Goal: Information Seeking & Learning: Learn about a topic

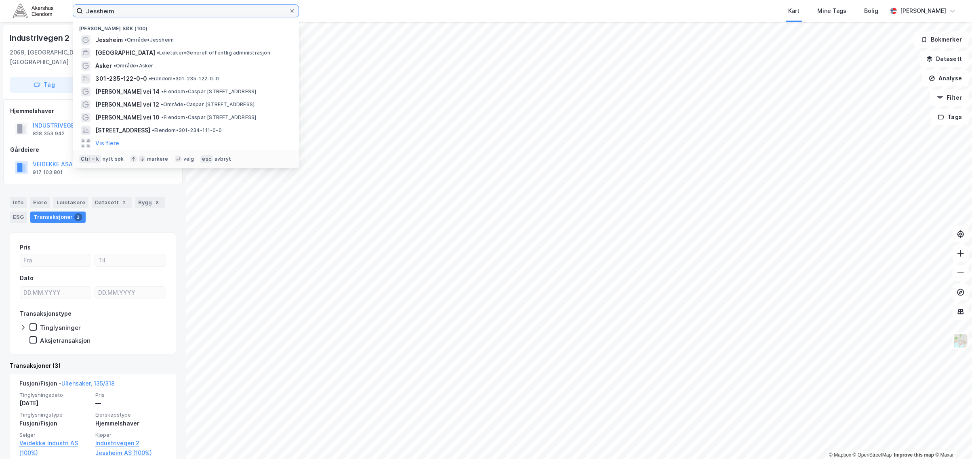
drag, startPoint x: 118, startPoint y: 12, endPoint x: -44, endPoint y: -5, distance: 162.5
click at [0, 0] on html "[PERSON_NAME] søk (100) [GEOGRAPHIC_DATA] • Område • [GEOGRAPHIC_DATA] • Leieta…" at bounding box center [486, 229] width 972 height 459
paste input "[PERSON_NAME] 14"
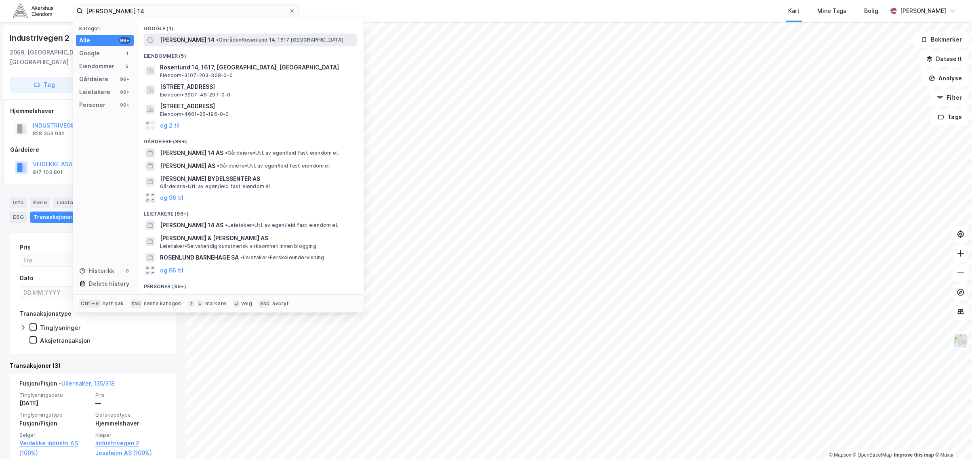
click at [224, 37] on span "• Område • Rosenlund 14, 1617 [GEOGRAPHIC_DATA]" at bounding box center [279, 40] width 127 height 6
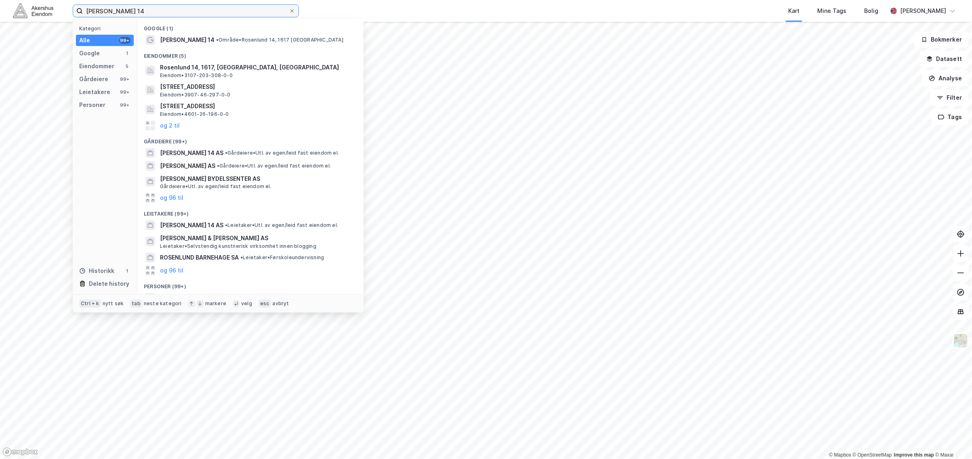
click at [106, 15] on input "[PERSON_NAME] 14" at bounding box center [186, 11] width 206 height 12
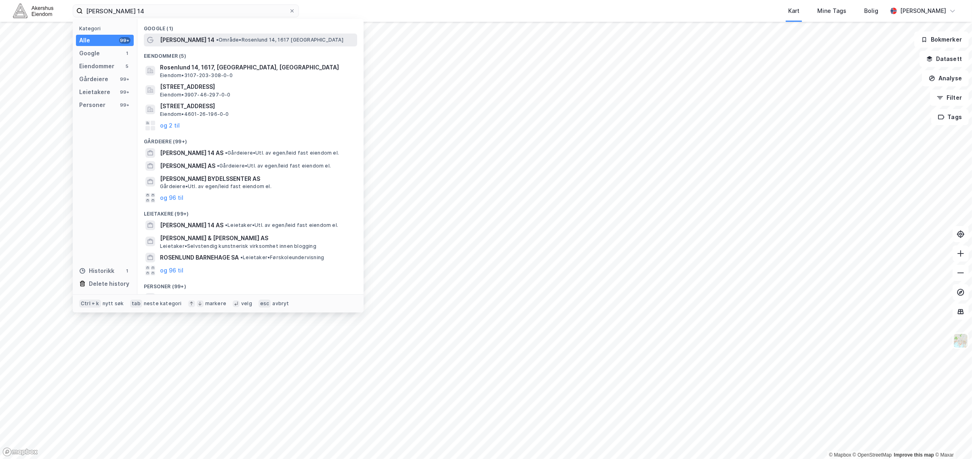
click at [189, 45] on div "[PERSON_NAME] 14 • [PERSON_NAME] 14, 1617 [GEOGRAPHIC_DATA]" at bounding box center [250, 40] width 213 height 13
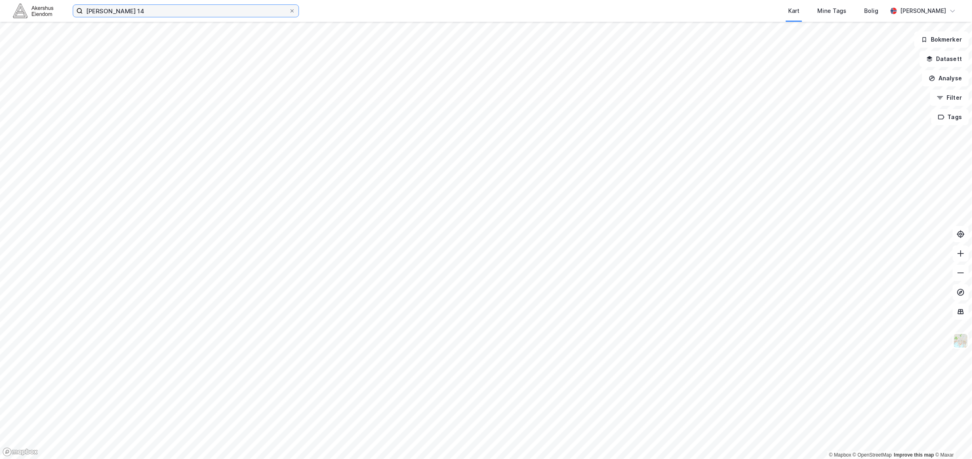
click at [136, 7] on input "[PERSON_NAME] 14" at bounding box center [186, 11] width 206 height 12
click at [133, 21] on div "[PERSON_NAME] 14 Kart Mine Tags Bolig [PERSON_NAME]" at bounding box center [486, 11] width 972 height 22
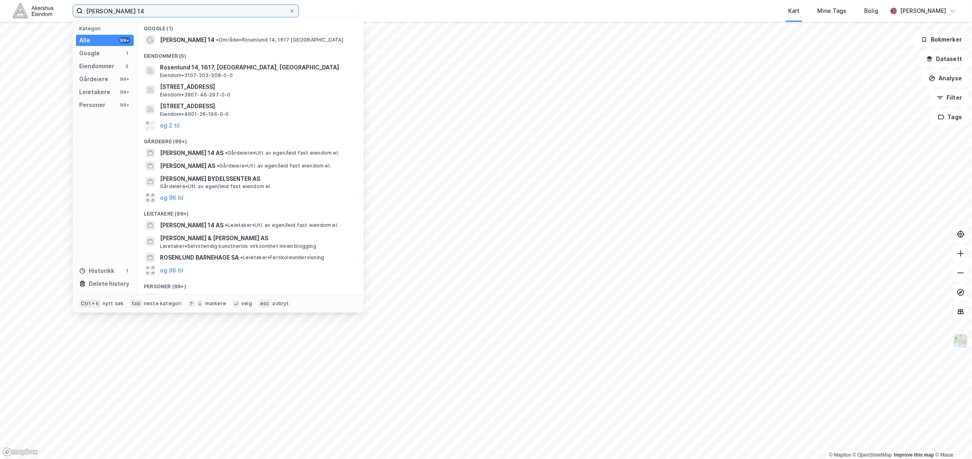
click at [135, 15] on input "[PERSON_NAME] 14" at bounding box center [186, 11] width 206 height 12
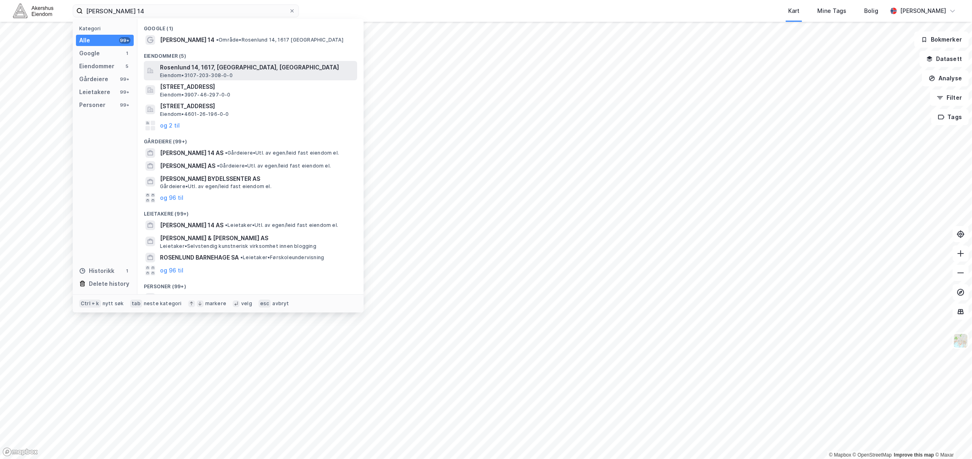
click at [194, 67] on span "Rosenlund 14, 1617, [GEOGRAPHIC_DATA], [GEOGRAPHIC_DATA]" at bounding box center [257, 68] width 194 height 10
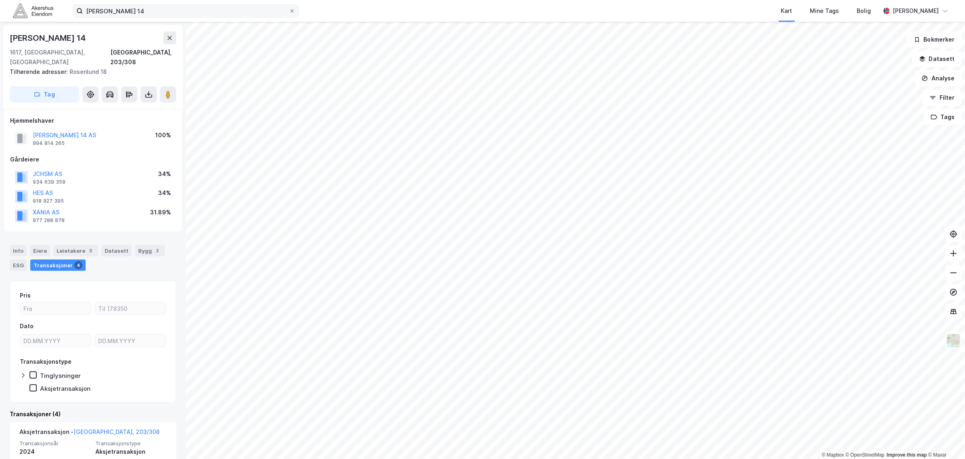
drag, startPoint x: 189, startPoint y: 17, endPoint x: 81, endPoint y: 13, distance: 107.5
click at [88, 14] on label "[PERSON_NAME] 14" at bounding box center [186, 10] width 226 height 13
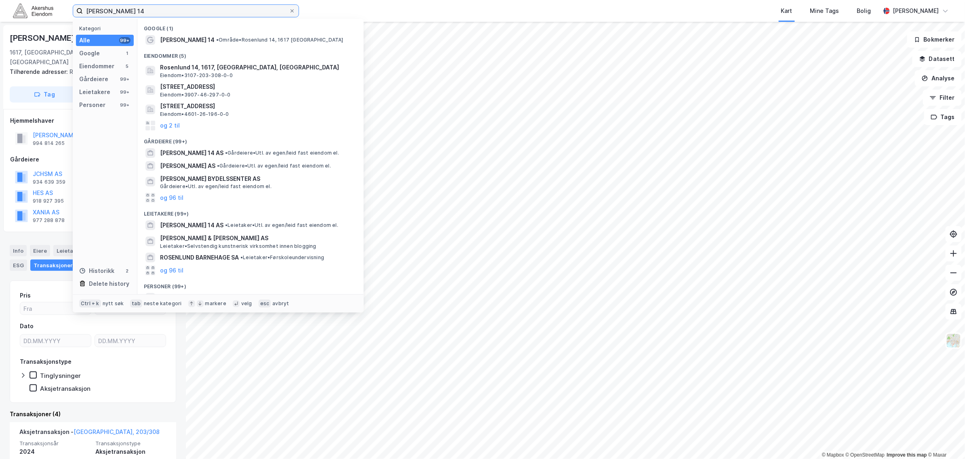
click at [115, 9] on input "[PERSON_NAME] 14" at bounding box center [186, 11] width 206 height 12
click at [116, 11] on input "[PERSON_NAME] 14" at bounding box center [186, 11] width 206 height 12
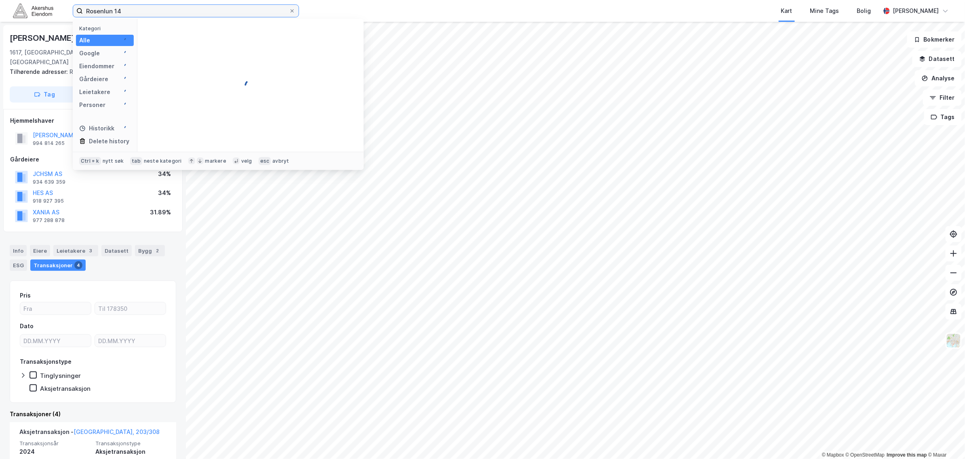
click at [116, 11] on input "Rosenlun 14" at bounding box center [186, 11] width 206 height 12
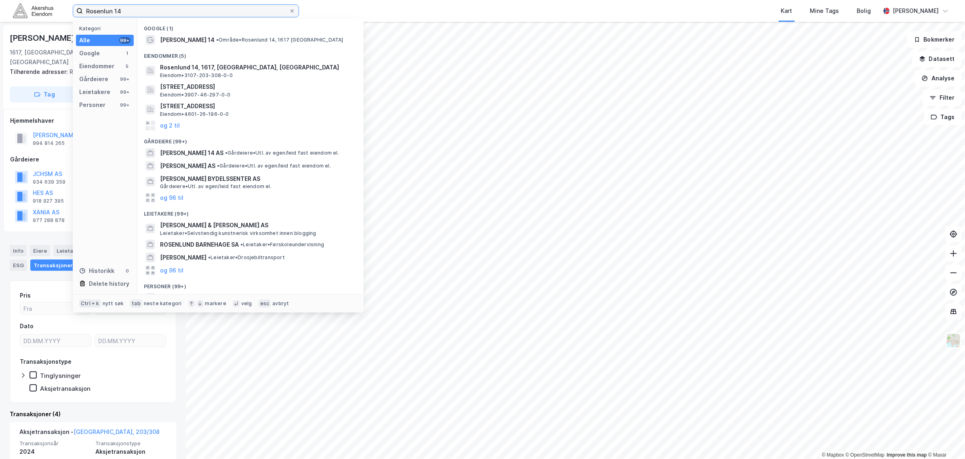
click at [116, 11] on input "Rosenlun 14" at bounding box center [186, 11] width 206 height 12
type input "Rosenlun 14"
click at [116, 3] on div "Rosenlun 14 Kategori Alle 99+ Google 1 Eiendommer 5 Gårdeiere 99+ Leietakere 99…" at bounding box center [482, 11] width 965 height 22
drag, startPoint x: 126, startPoint y: 8, endPoint x: 70, endPoint y: 3, distance: 56.0
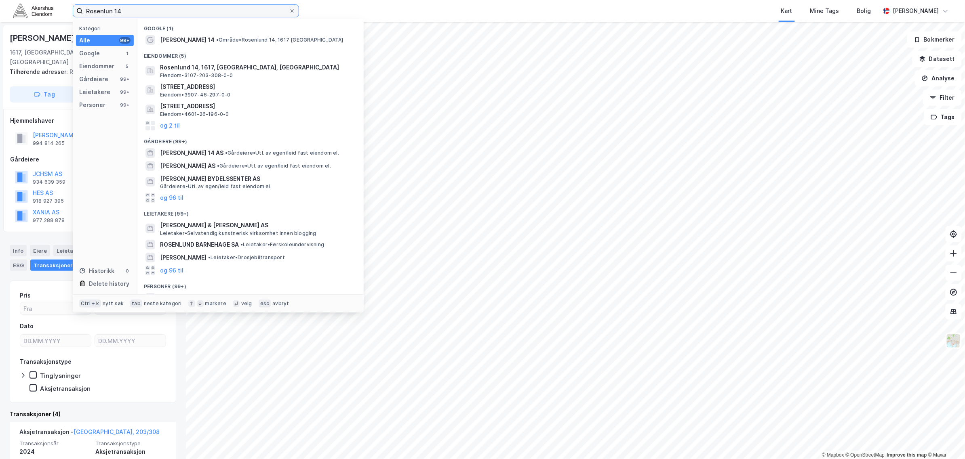
click at [70, 3] on div "Rosenlun 14 Kategori Alle 99+ Google 1 Eiendommer 5 Gårdeiere 99+ Leietakere 99…" at bounding box center [482, 11] width 965 height 22
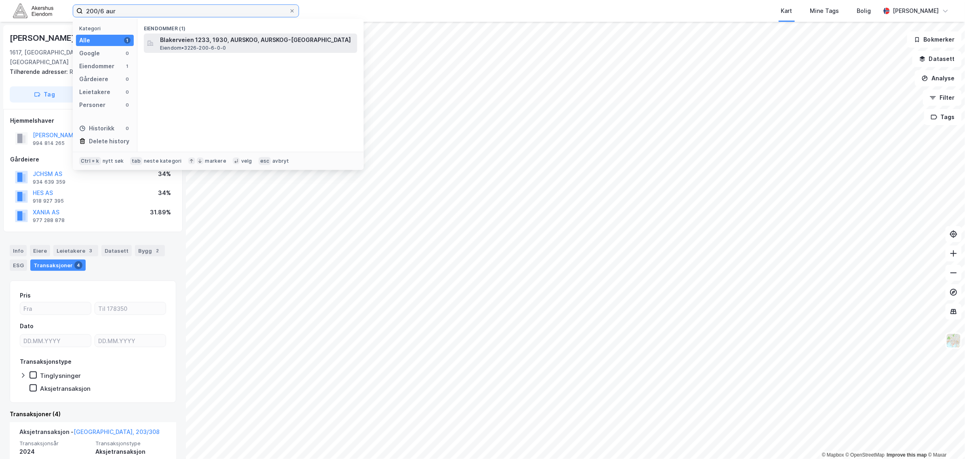
type input "200/6 aur"
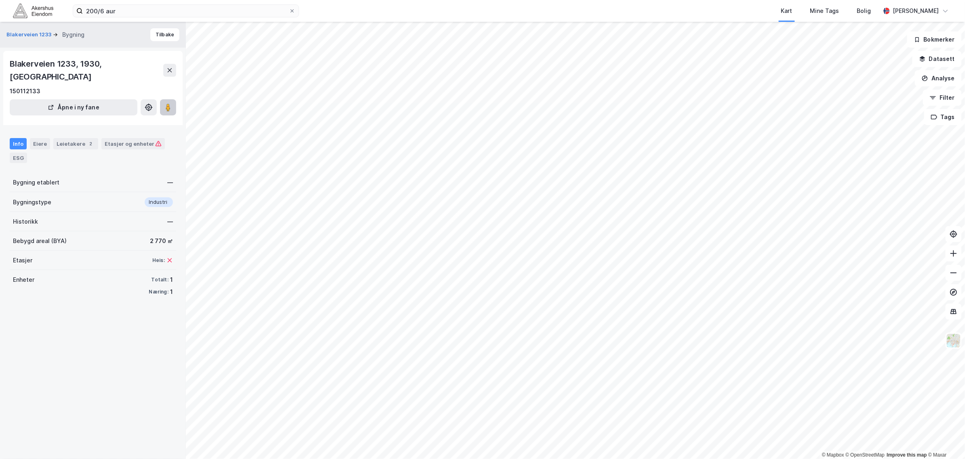
click at [169, 99] on button at bounding box center [168, 107] width 16 height 16
